Goal: Navigation & Orientation: Find specific page/section

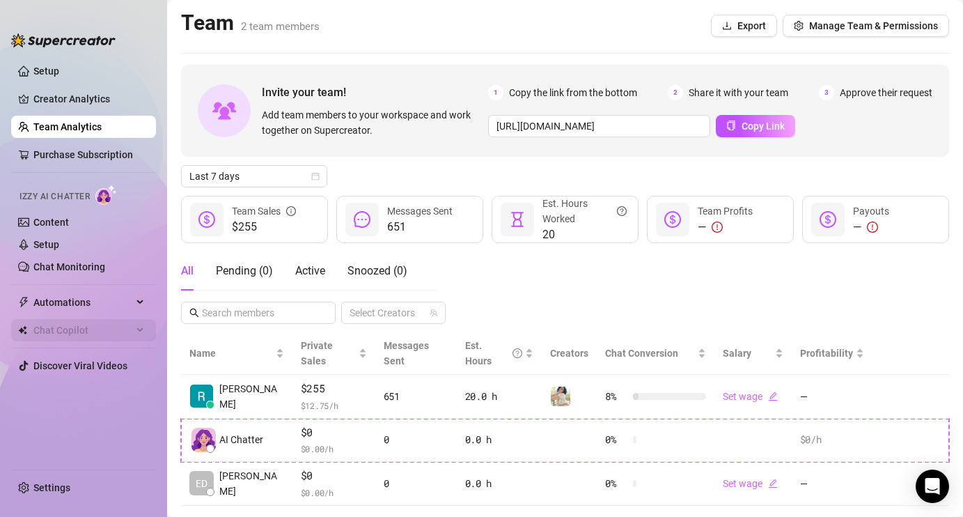
click at [70, 325] on span "Chat Copilot" at bounding box center [82, 330] width 99 height 22
click at [69, 217] on link "Content" at bounding box center [51, 222] width 36 height 11
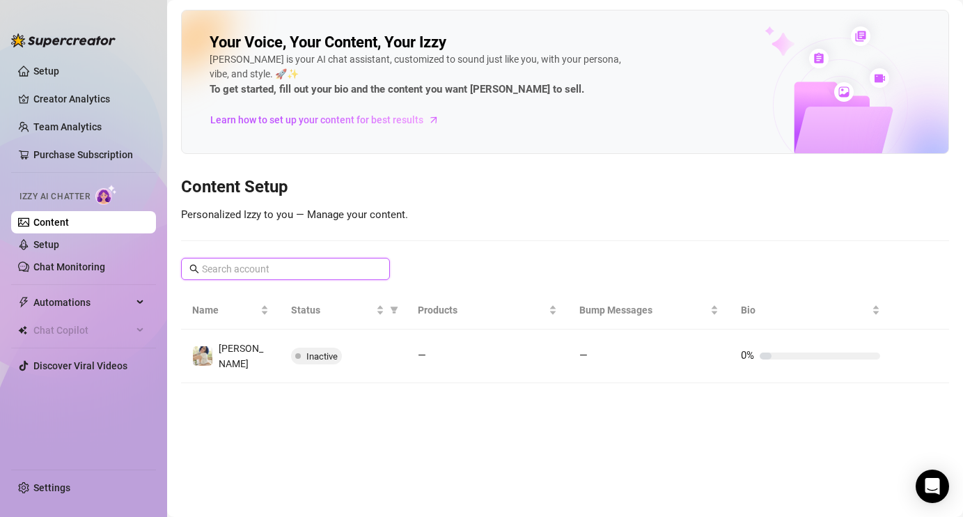
click at [287, 265] on input "text" at bounding box center [286, 268] width 169 height 15
click at [77, 311] on span "Automations" at bounding box center [82, 302] width 99 height 22
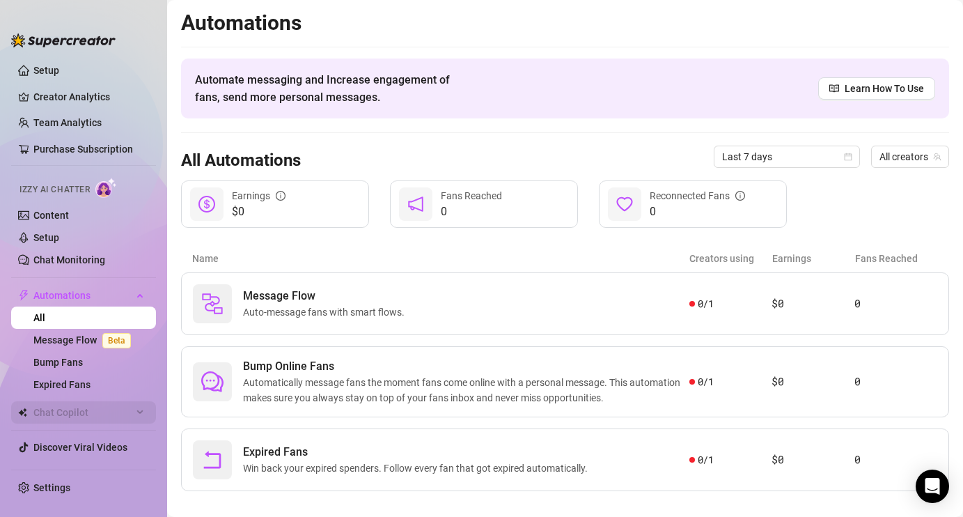
click at [72, 405] on span "Chat Copilot" at bounding box center [82, 412] width 99 height 22
click at [73, 412] on span "Chat Copilot" at bounding box center [82, 412] width 99 height 22
